Goal: Use online tool/utility

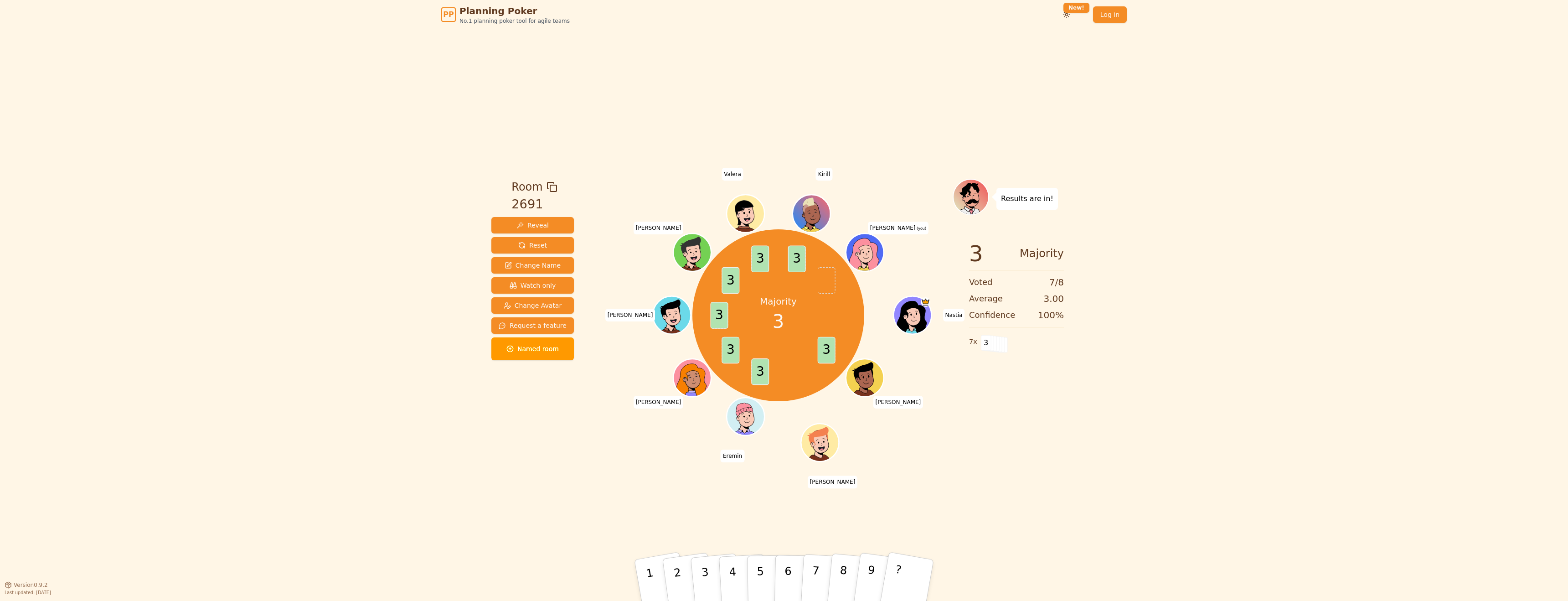
click at [867, 253] on icon at bounding box center [866, 254] width 4 height 3
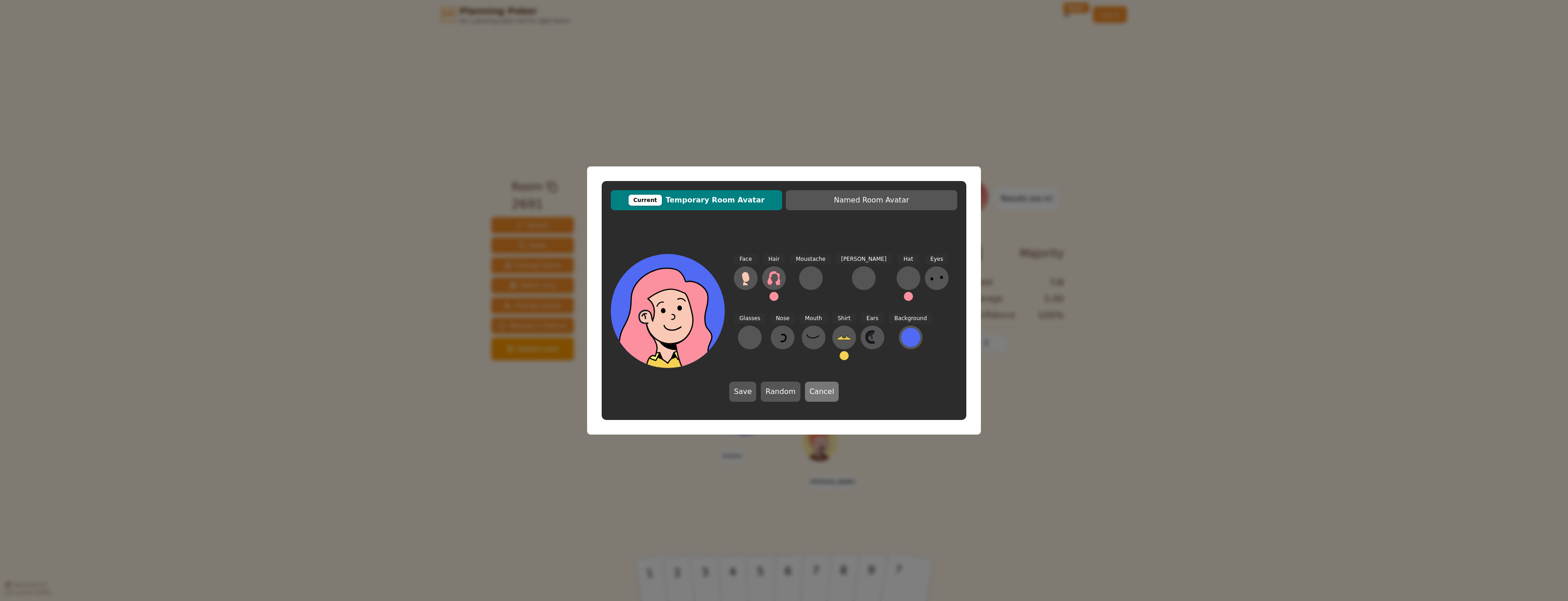
click at [818, 390] on button "Cancel" at bounding box center [821, 392] width 33 height 20
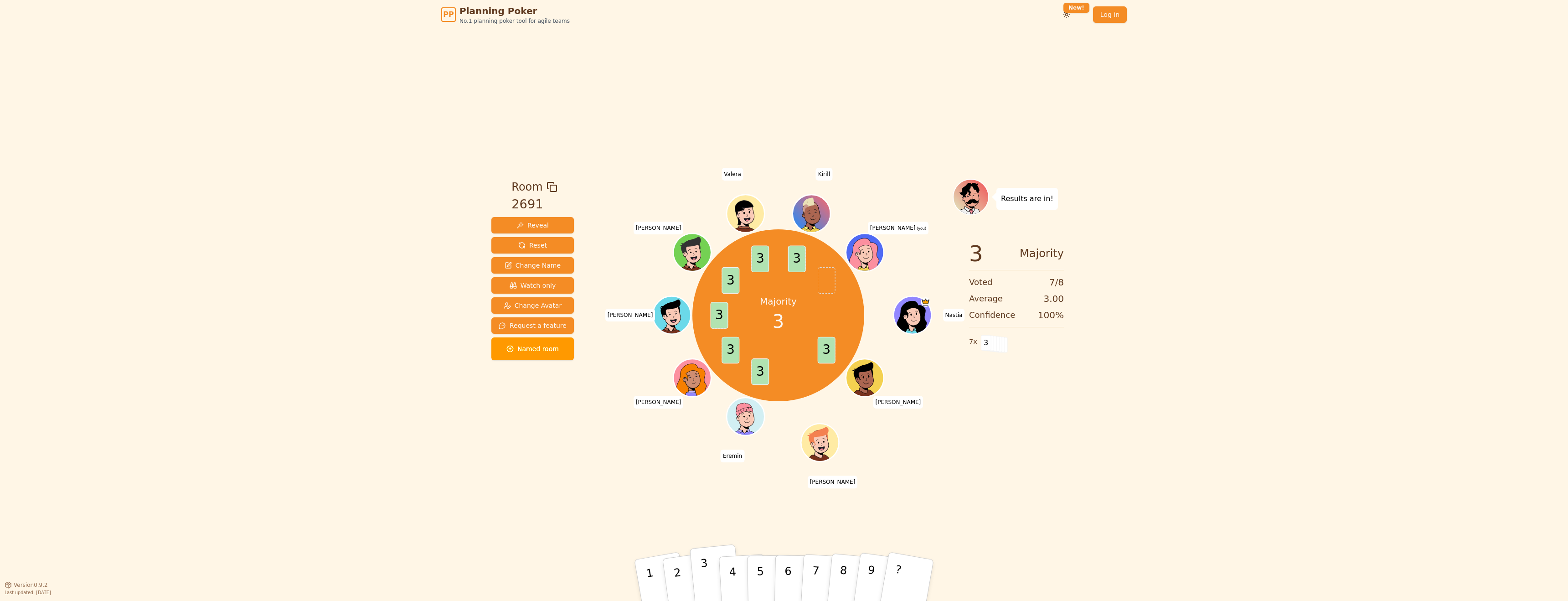
click at [709, 569] on button "3" at bounding box center [715, 580] width 52 height 72
click at [538, 245] on span "Reset" at bounding box center [532, 245] width 29 height 9
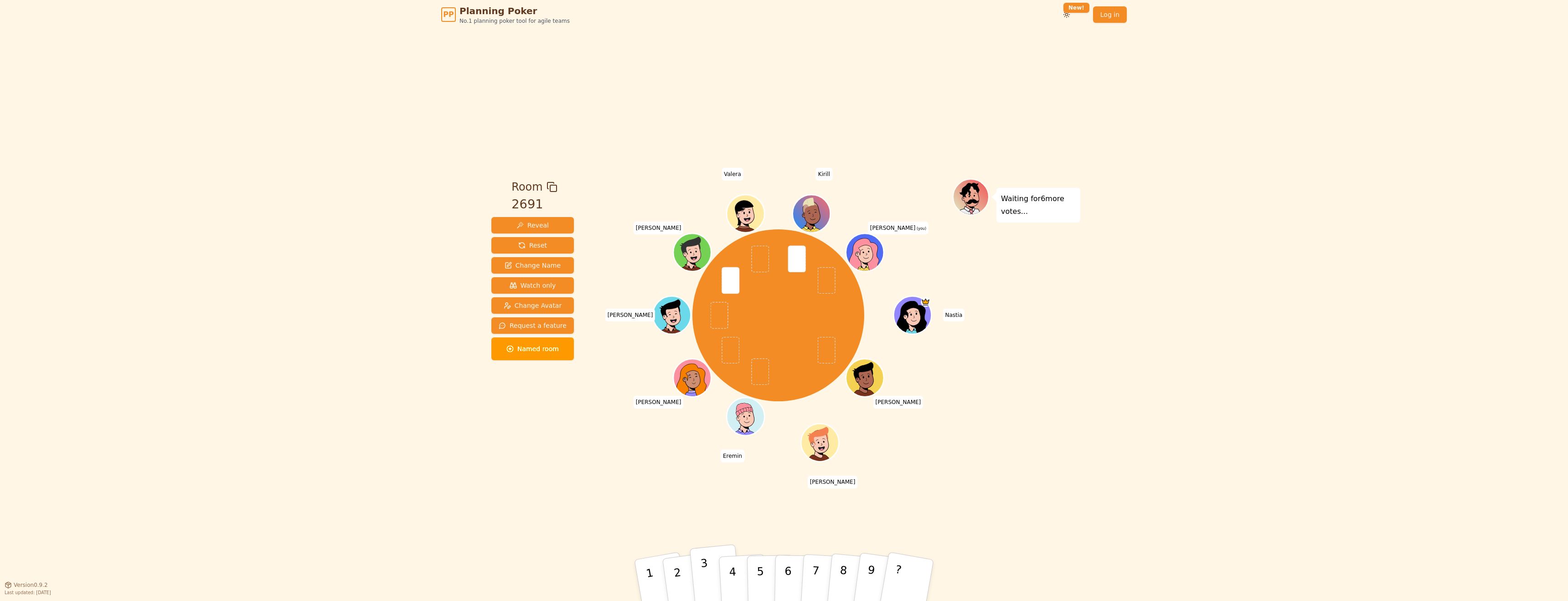
click at [702, 574] on p "3" at bounding box center [705, 582] width 12 height 50
click at [702, 578] on p "3" at bounding box center [705, 582] width 12 height 50
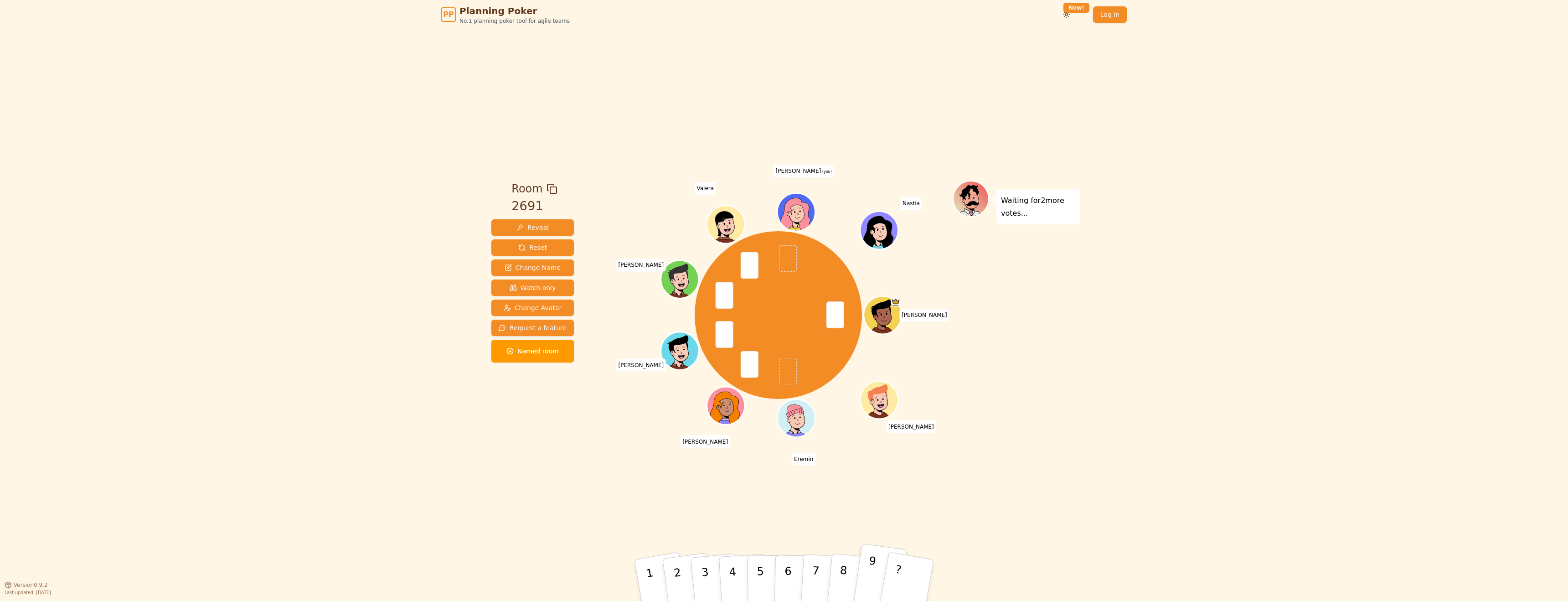
click at [875, 568] on button "9" at bounding box center [879, 580] width 54 height 74
